Goal: Entertainment & Leisure: Consume media (video, audio)

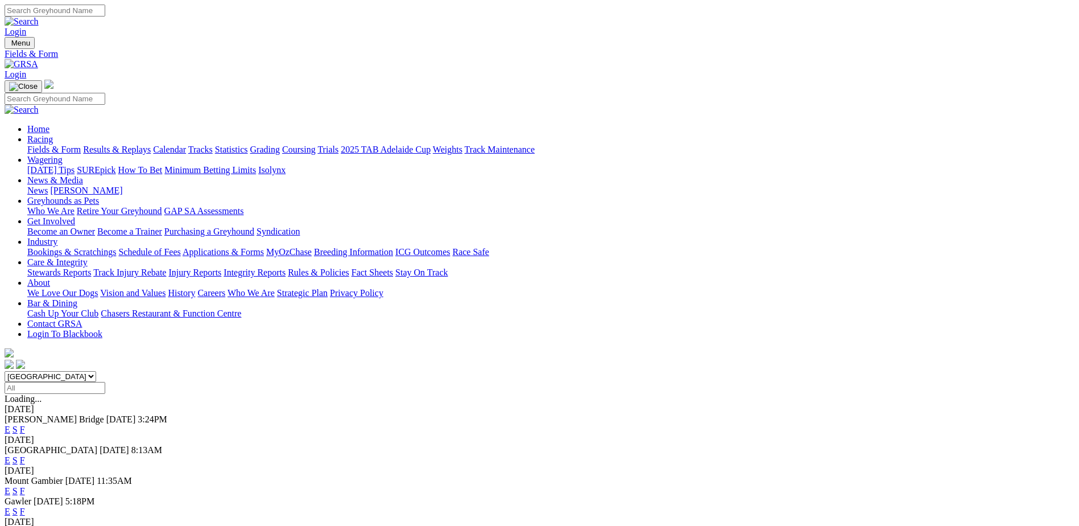
scroll to position [142, 0]
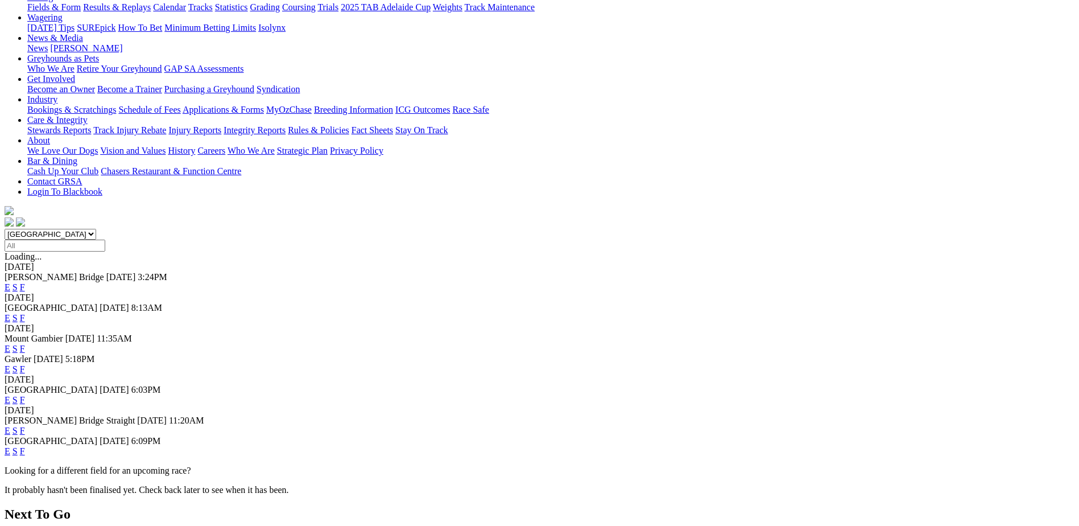
click at [25, 446] on link "F" at bounding box center [22, 451] width 5 height 10
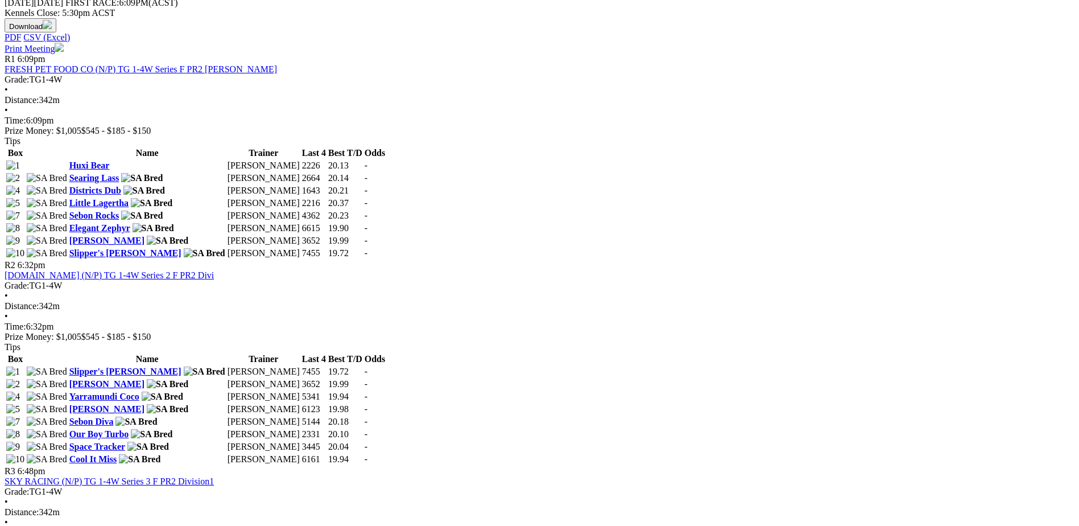
scroll to position [526, 0]
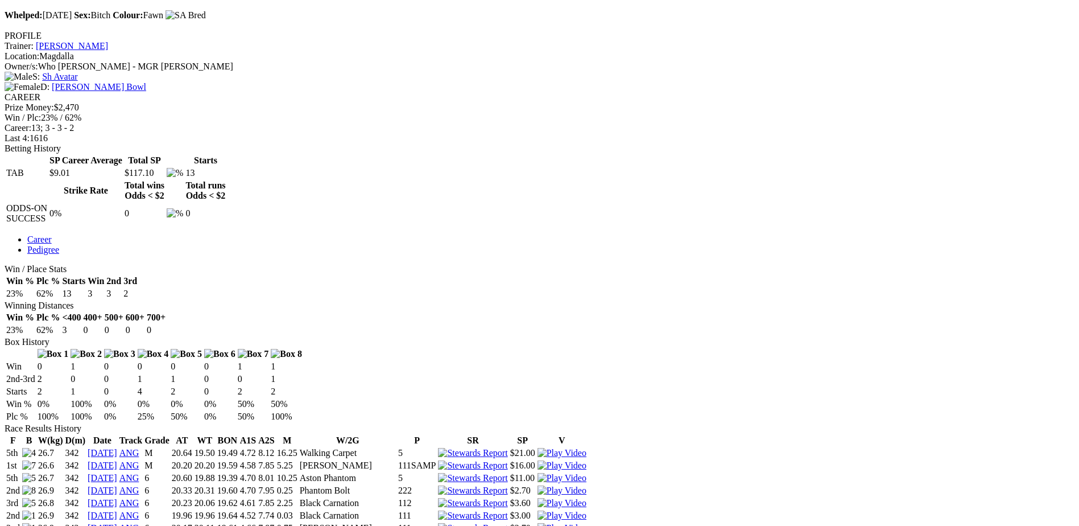
scroll to position [412, 0]
